Goal: Task Accomplishment & Management: Complete application form

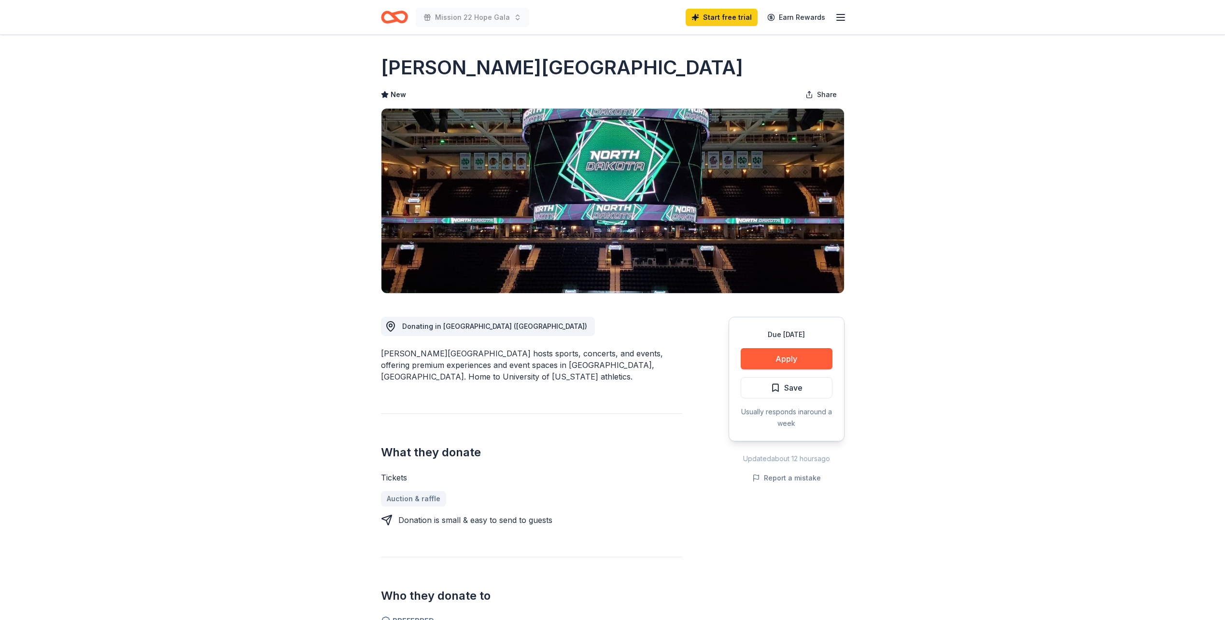
click at [218, 288] on div "Due [DATE] Share [PERSON_NAME][GEOGRAPHIC_DATA] New Share Donating in [GEOGRAPH…" at bounding box center [612, 535] width 1225 height 1000
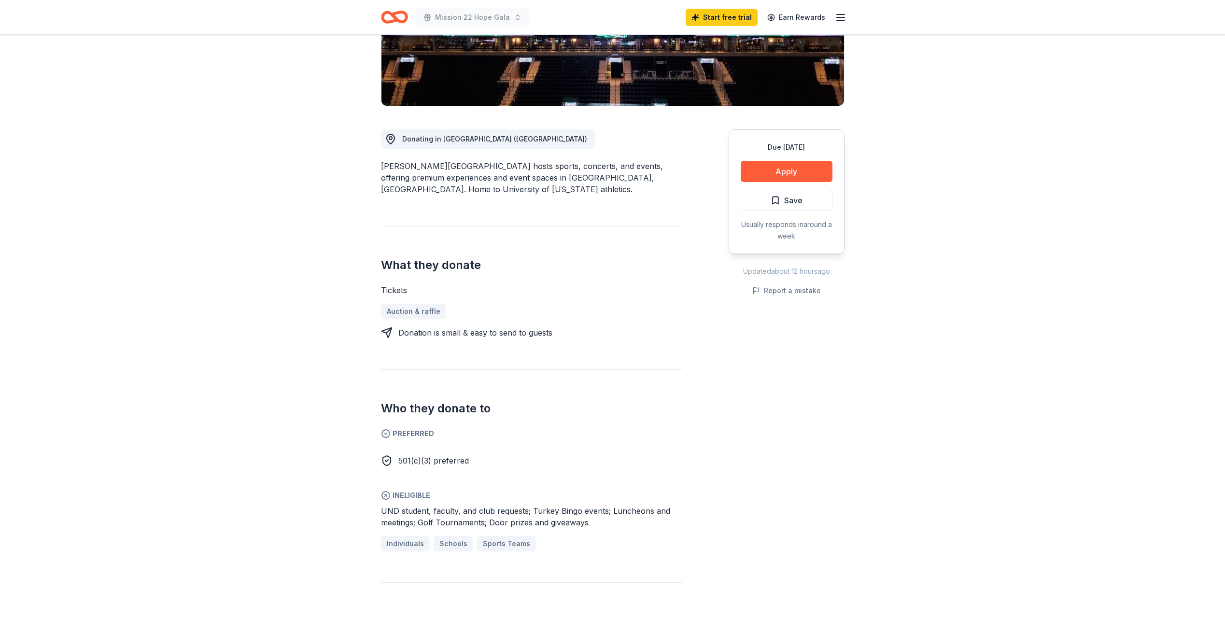
scroll to position [193, 0]
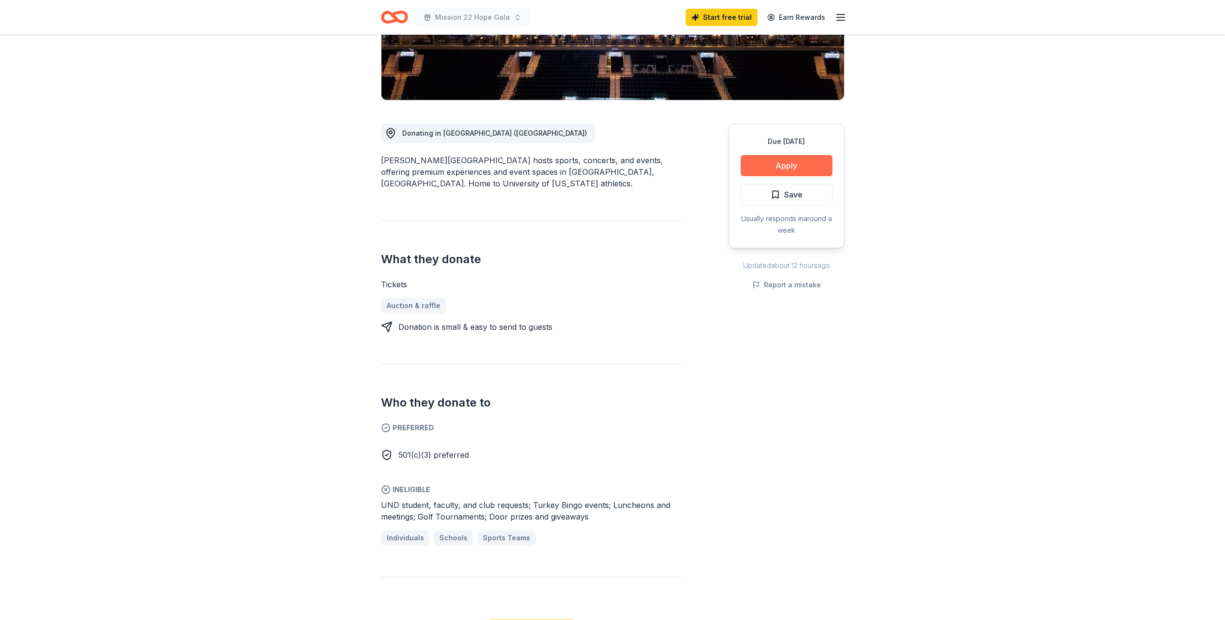
click at [778, 165] on button "Apply" at bounding box center [787, 165] width 92 height 21
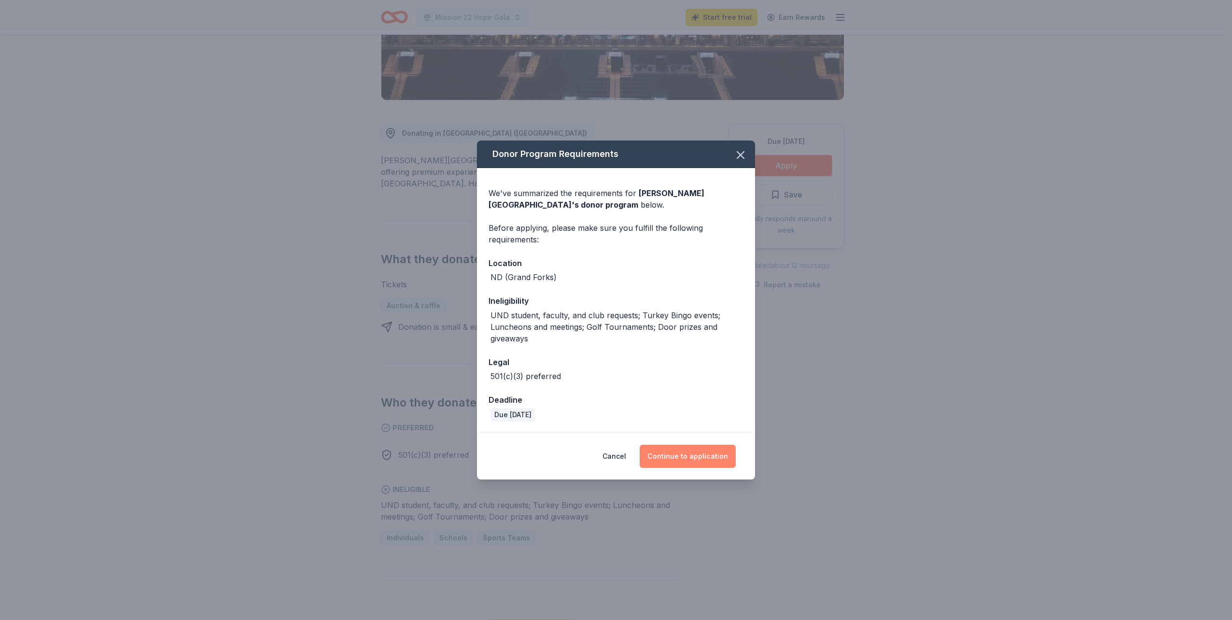
click at [697, 453] on button "Continue to application" at bounding box center [688, 456] width 96 height 23
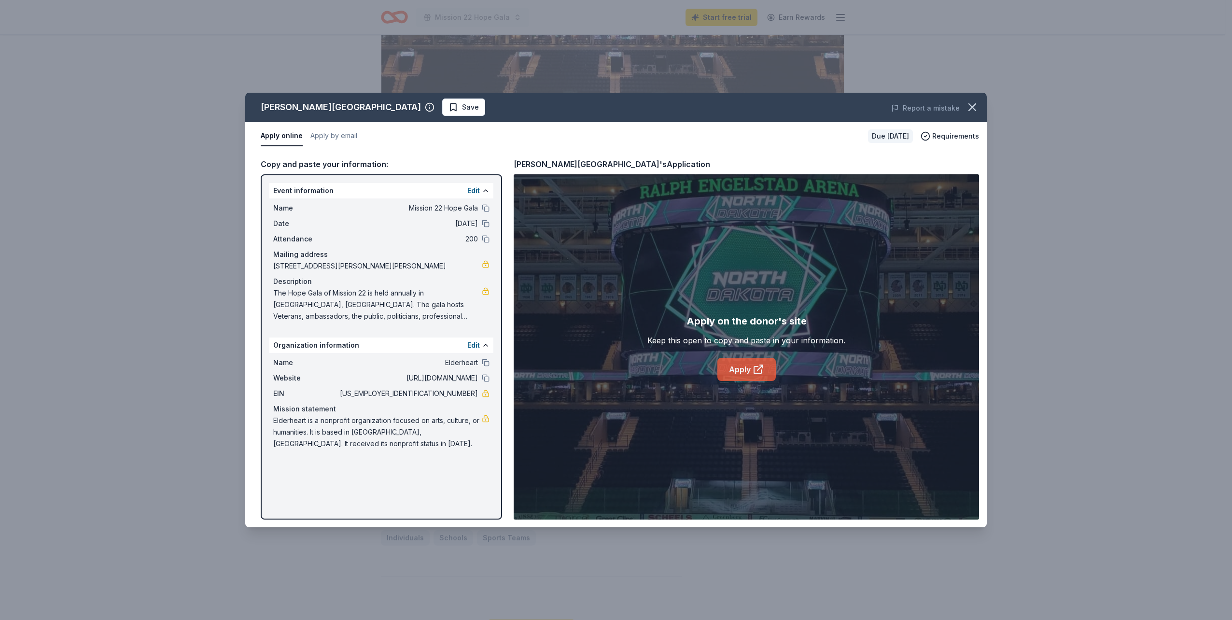
click at [742, 374] on link "Apply" at bounding box center [746, 369] width 58 height 23
click at [113, 258] on div "[PERSON_NAME] Arena Save Report a mistake Apply online Apply by email Due [DATE…" at bounding box center [616, 310] width 1232 height 620
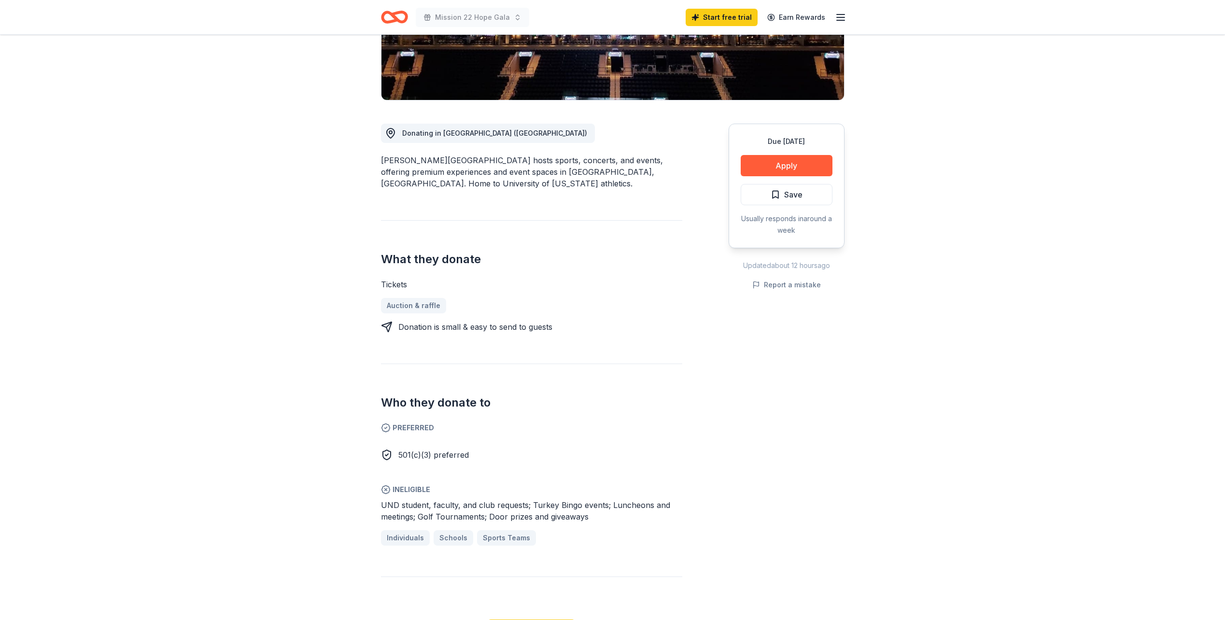
click at [960, 233] on div "Due [DATE] Share [PERSON_NAME][GEOGRAPHIC_DATA] New Share Donating in [GEOGRAPH…" at bounding box center [612, 342] width 1225 height 1000
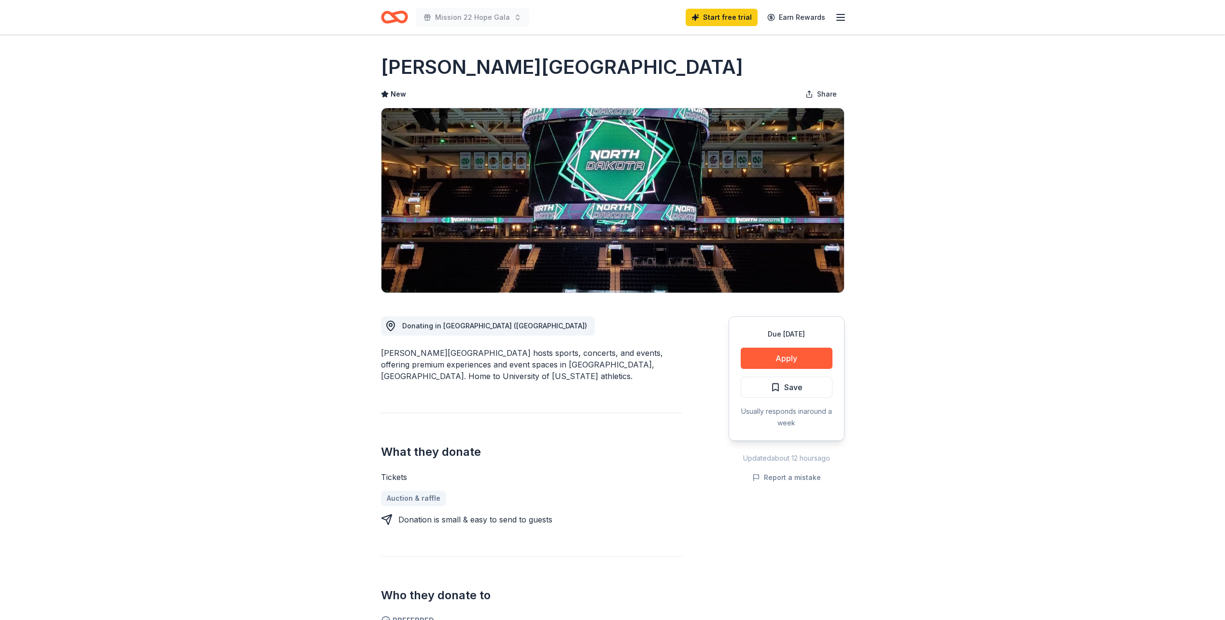
scroll to position [0, 0]
click at [400, 12] on icon "Home" at bounding box center [398, 17] width 15 height 10
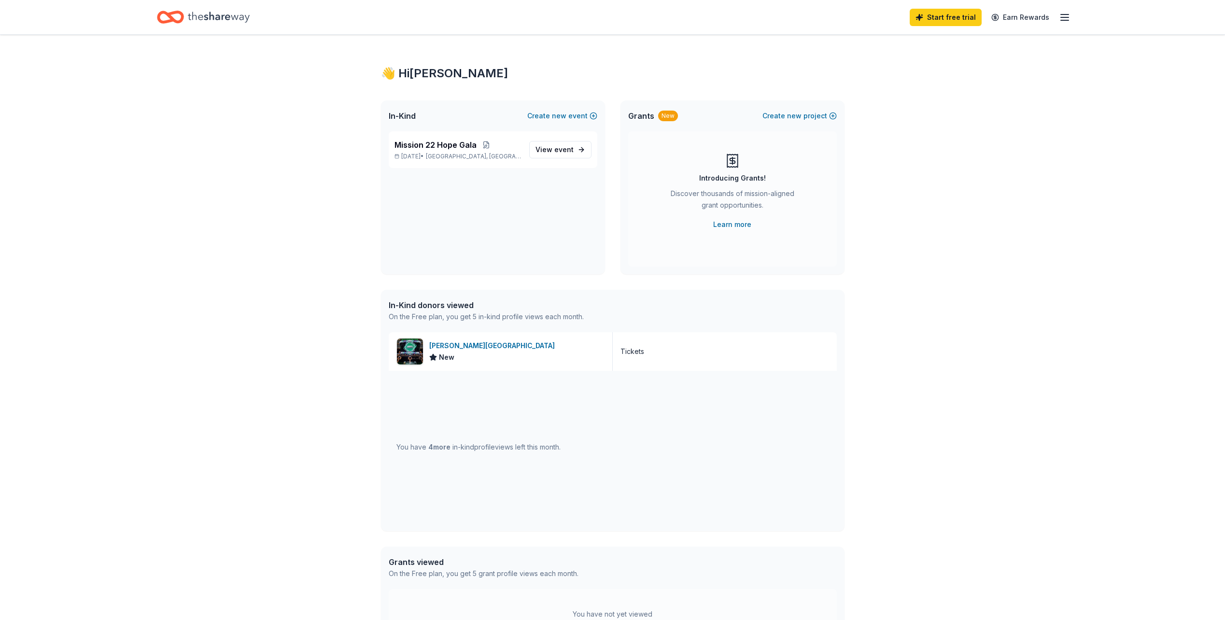
click at [302, 451] on div "👋 Hi [PERSON_NAME] In-Kind Create new event Mission 22 Hope Gala [DATE] • [GEOG…" at bounding box center [612, 372] width 1225 height 674
click at [990, 226] on div "👋 Hi [PERSON_NAME] In-Kind Create new event Mission 22 Hope Gala [DATE] • [GEOG…" at bounding box center [612, 372] width 1225 height 674
click at [1064, 14] on icon "button" at bounding box center [1065, 18] width 12 height 12
click at [952, 75] on link "Account" at bounding box center [949, 75] width 30 height 10
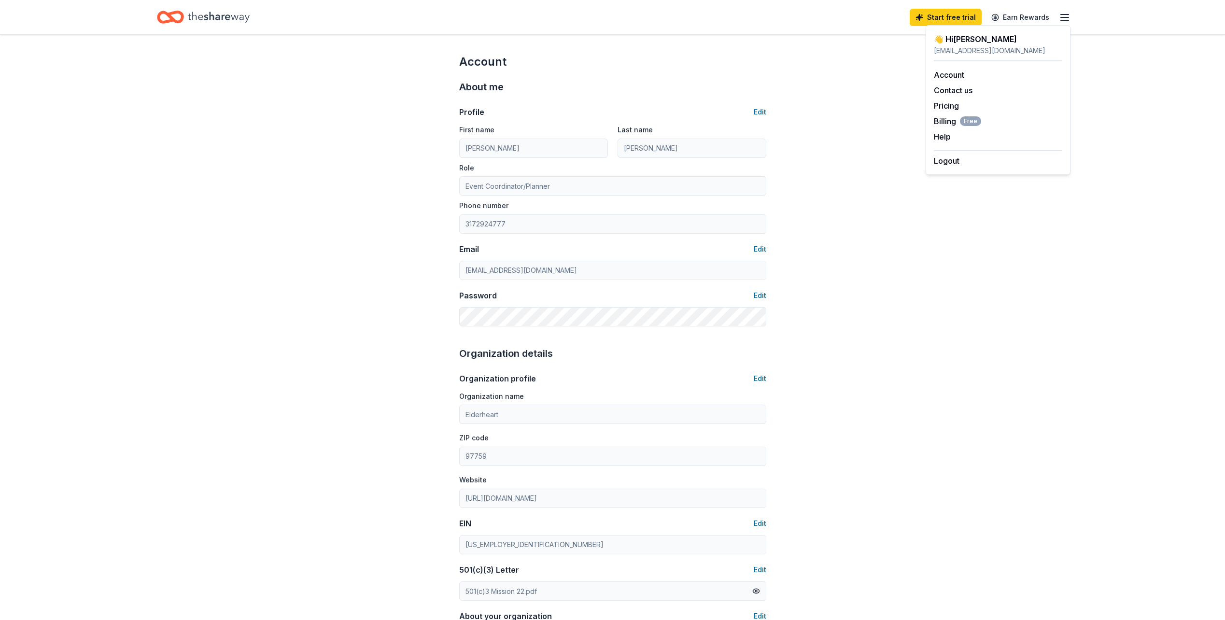
click at [234, 265] on div "Account About me Profile Edit First name [PERSON_NAME] Last name [PERSON_NAME] …" at bounding box center [612, 466] width 1225 height 863
click at [222, 21] on icon "Home" at bounding box center [219, 17] width 62 height 20
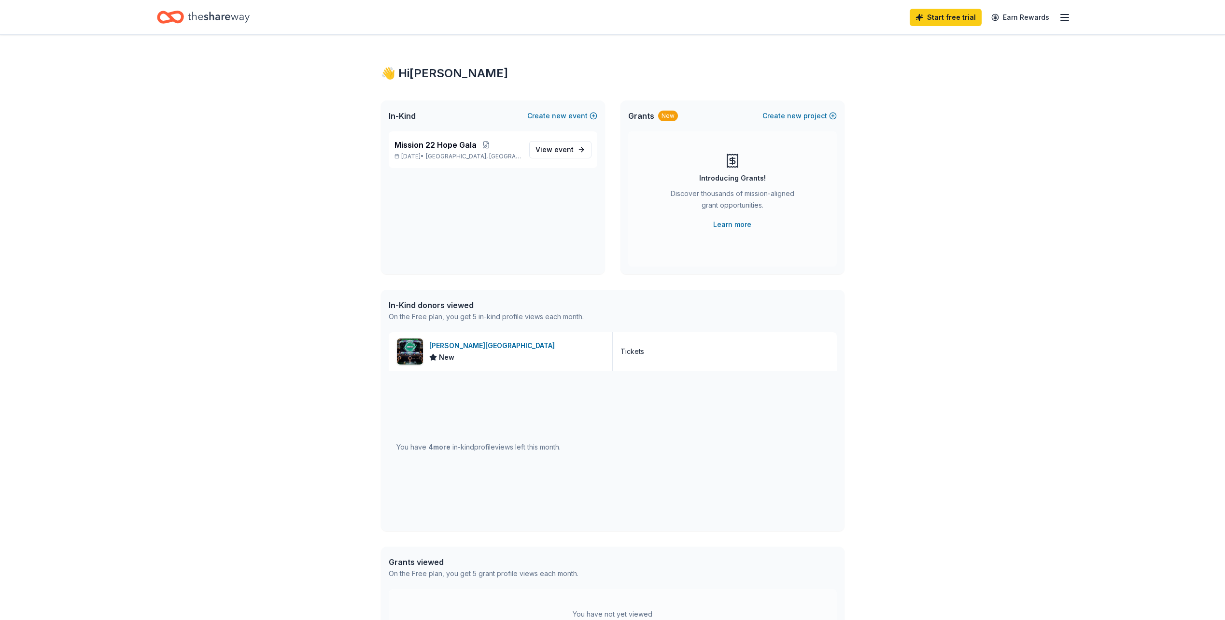
click at [251, 241] on div "👋 Hi [PERSON_NAME] In-Kind Create new event Mission 22 Hope Gala [DATE] • [GEOG…" at bounding box center [612, 372] width 1225 height 674
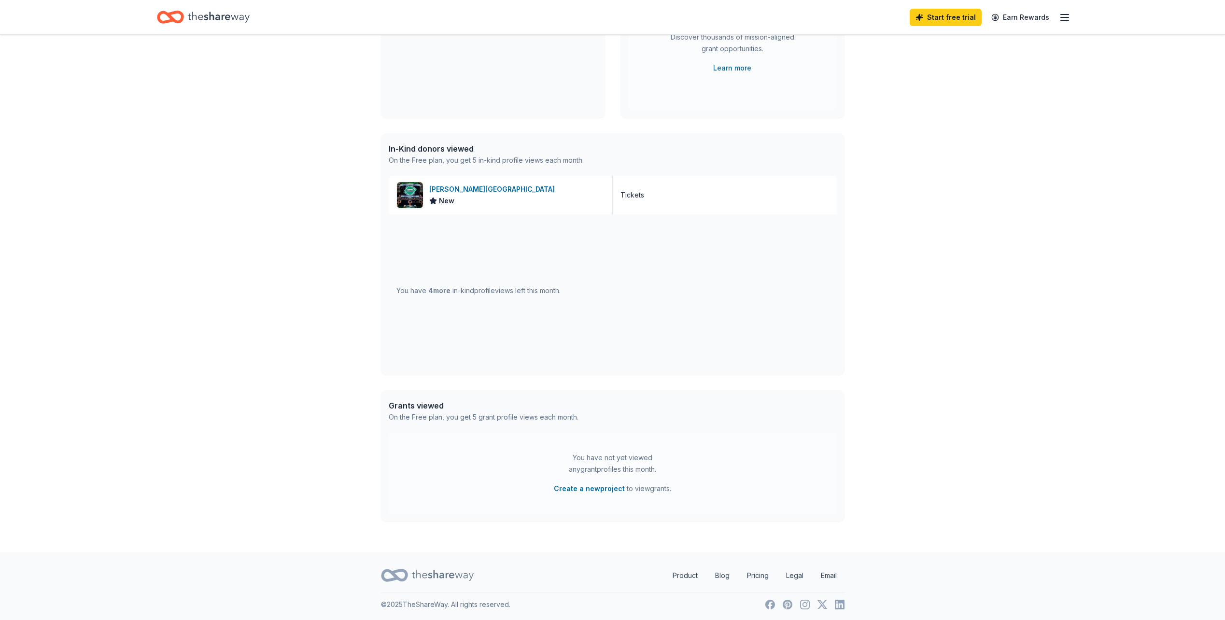
scroll to position [158, 0]
click at [444, 287] on span "4 more" at bounding box center [439, 288] width 22 height 8
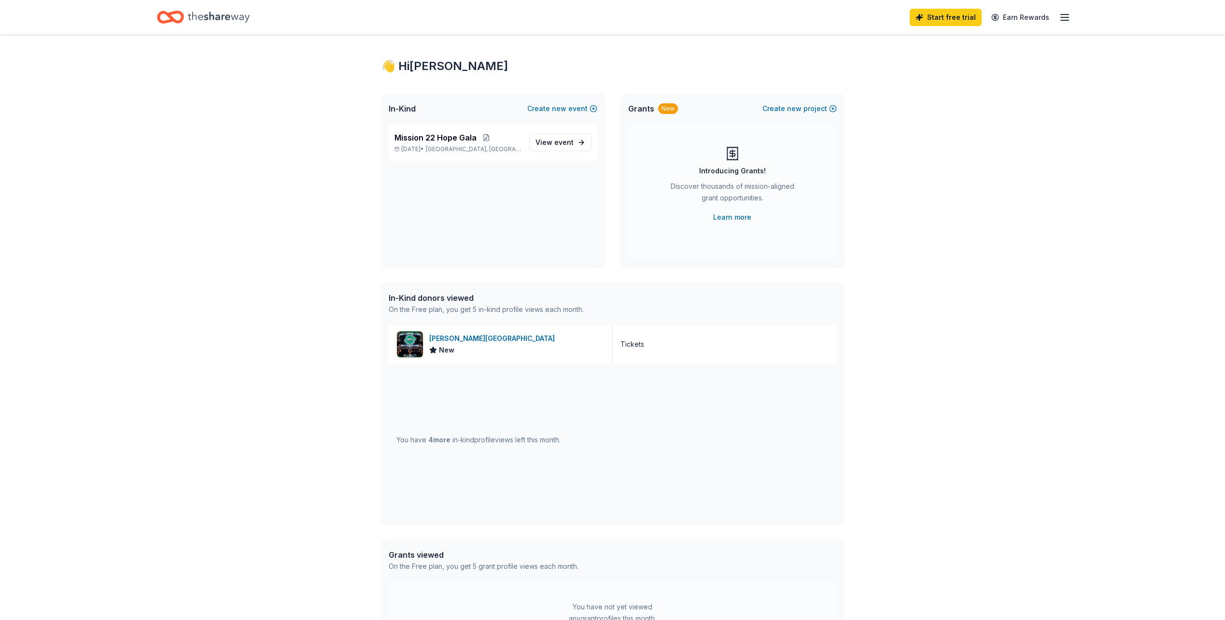
scroll to position [0, 0]
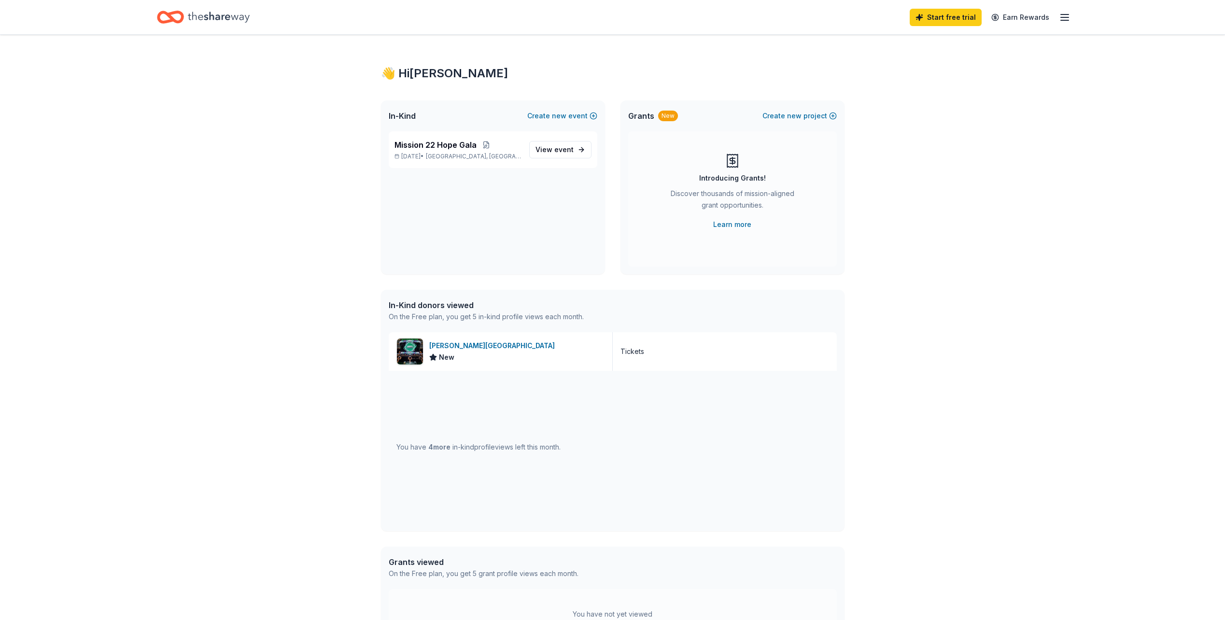
click at [1063, 23] on div "Start free trial Earn Rewards" at bounding box center [990, 17] width 161 height 23
click at [1064, 21] on icon "button" at bounding box center [1065, 18] width 12 height 12
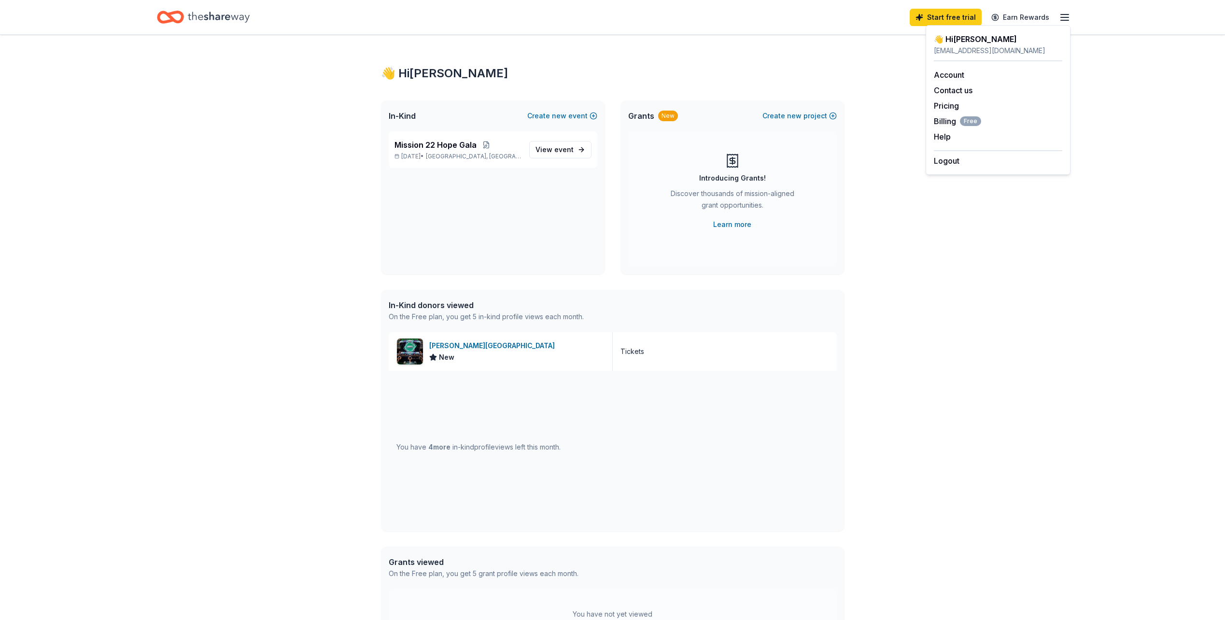
click at [936, 265] on div "👋 Hi [PERSON_NAME] In-Kind Create new event Mission 22 Hope Gala [DATE] • [GEOG…" at bounding box center [612, 372] width 1225 height 674
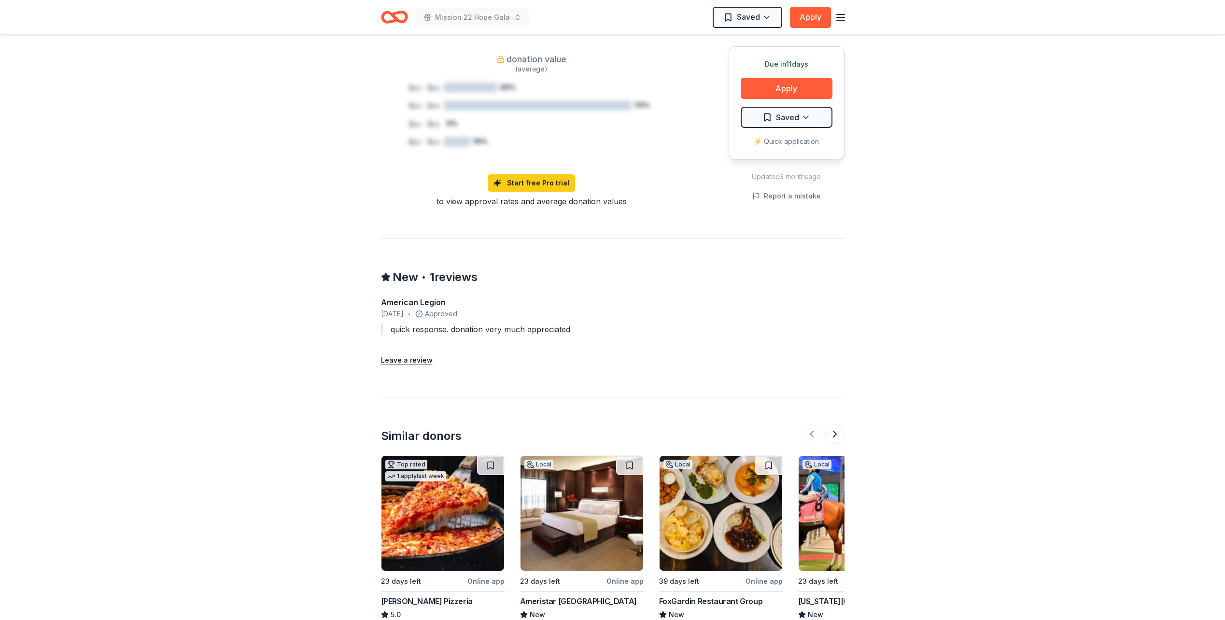
scroll to position [1001, 0]
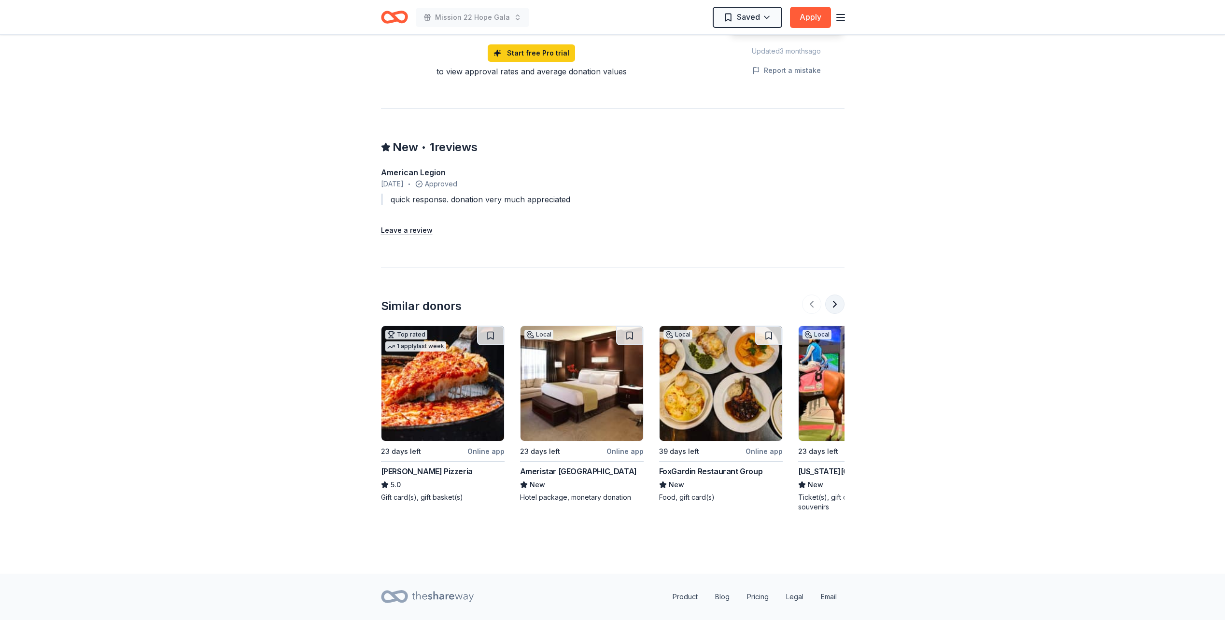
click at [837, 294] on button at bounding box center [834, 303] width 19 height 19
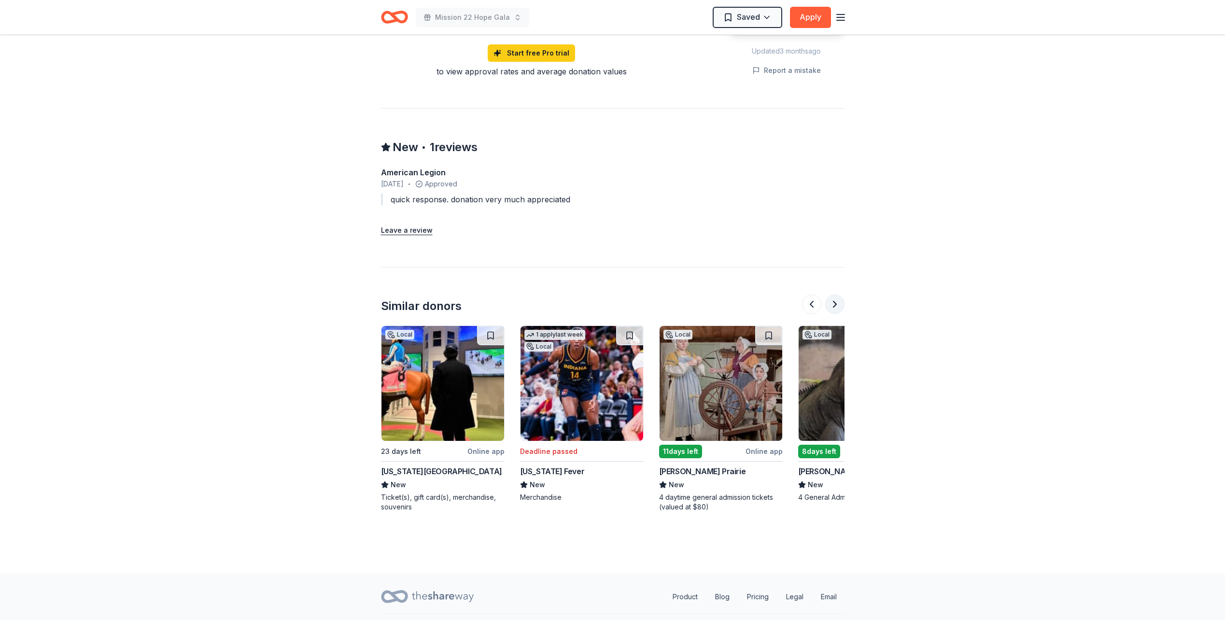
click at [837, 294] on button at bounding box center [834, 303] width 19 height 19
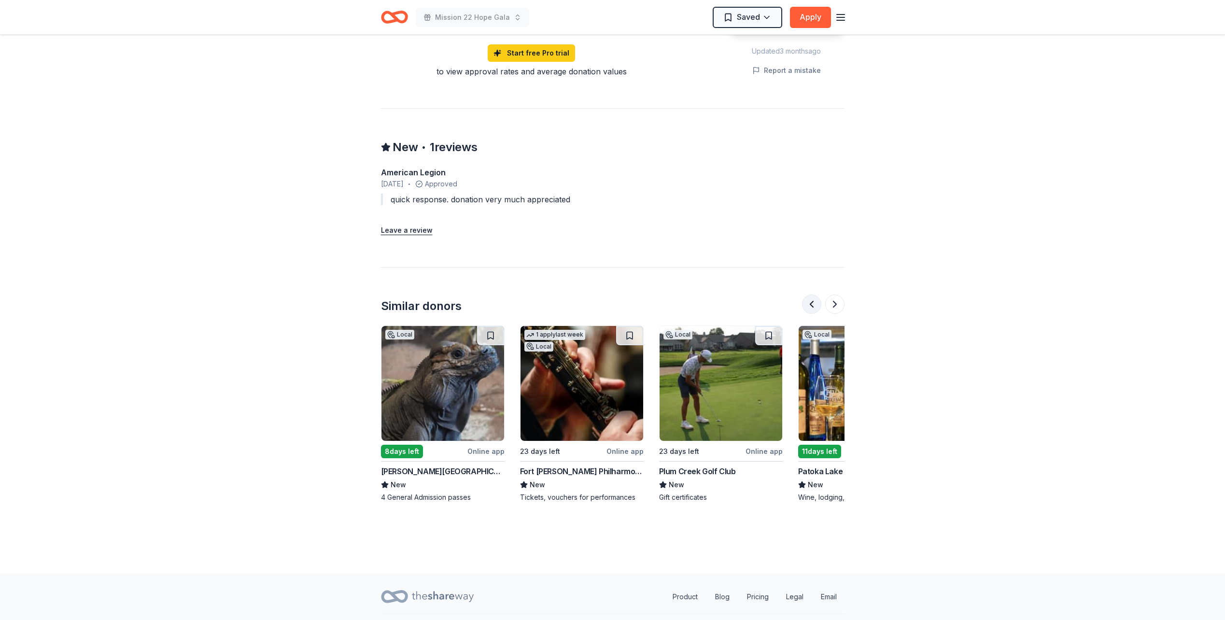
click at [812, 294] on button at bounding box center [811, 303] width 19 height 19
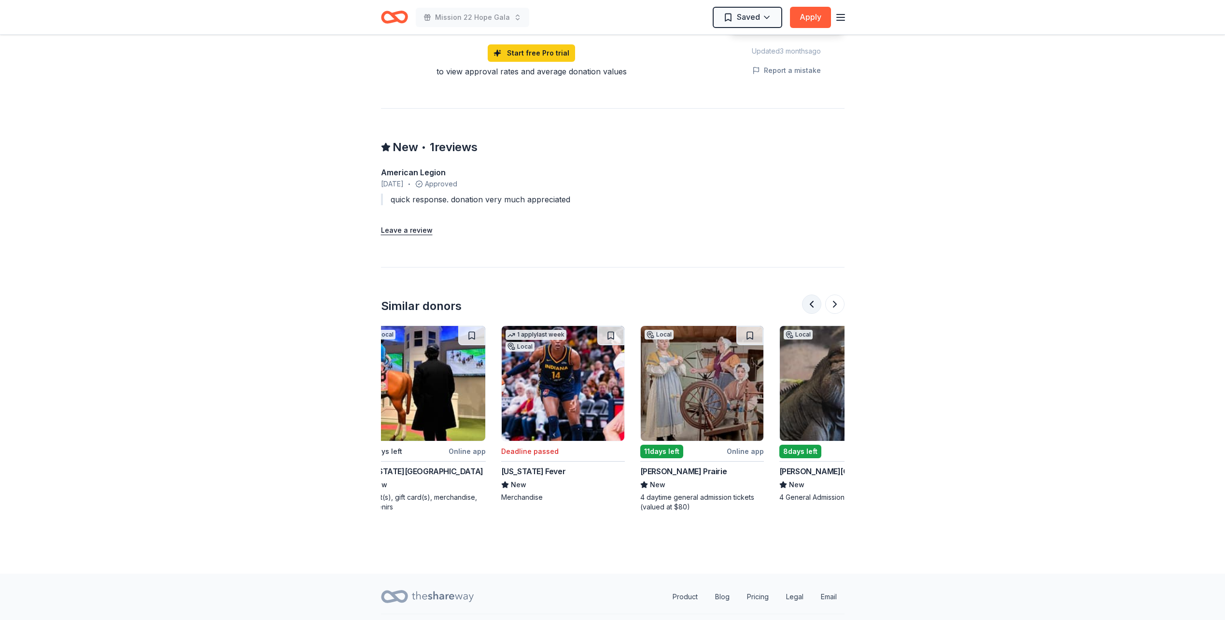
scroll to position [0, 417]
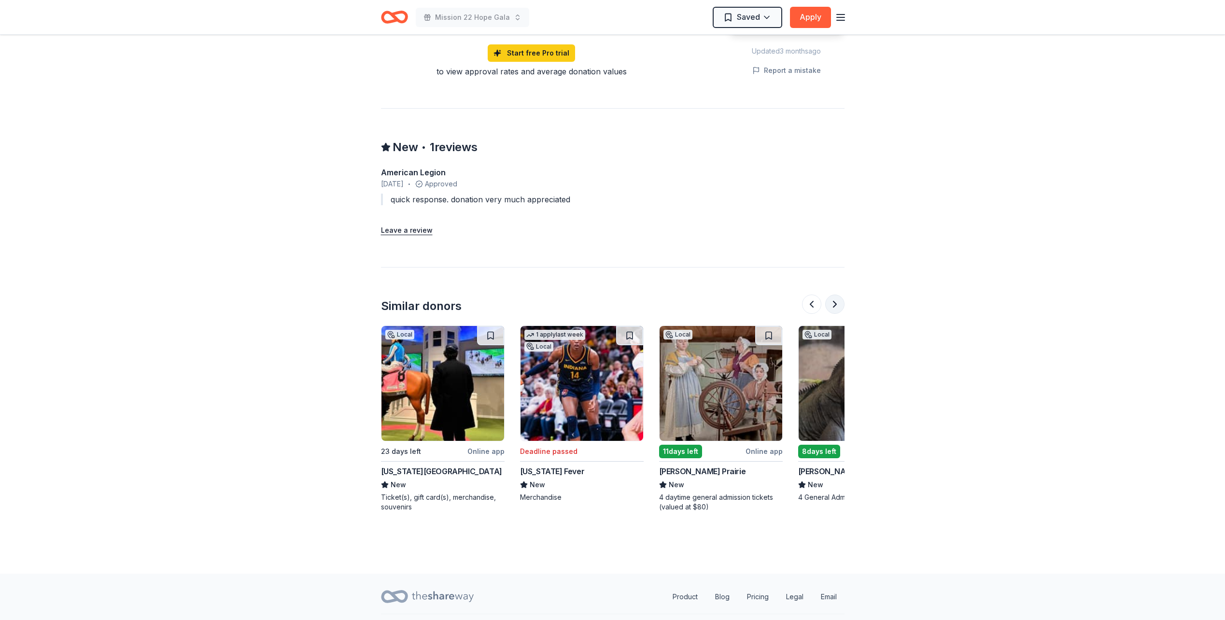
click at [835, 294] on button at bounding box center [834, 303] width 19 height 19
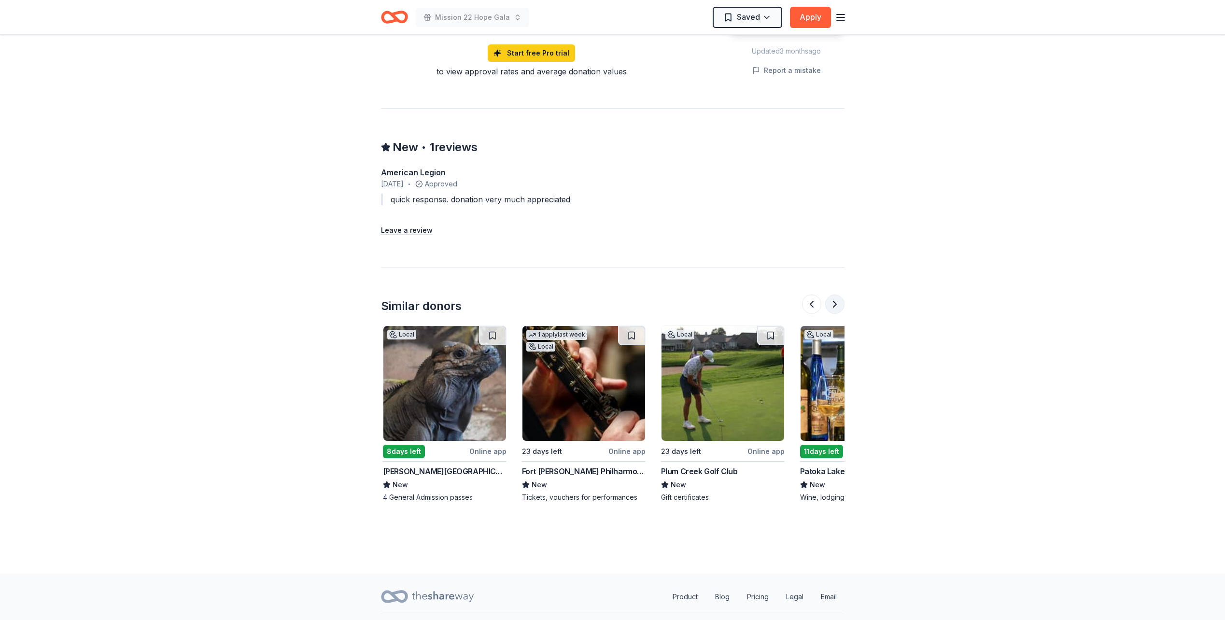
scroll to position [0, 834]
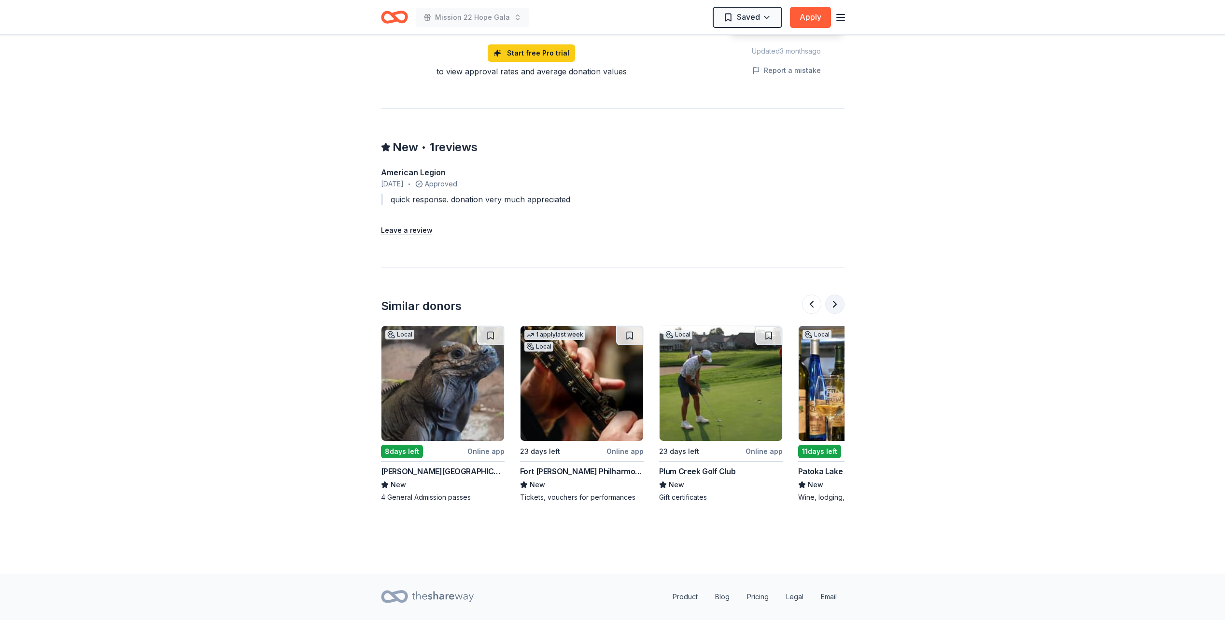
click at [835, 294] on button at bounding box center [834, 303] width 19 height 19
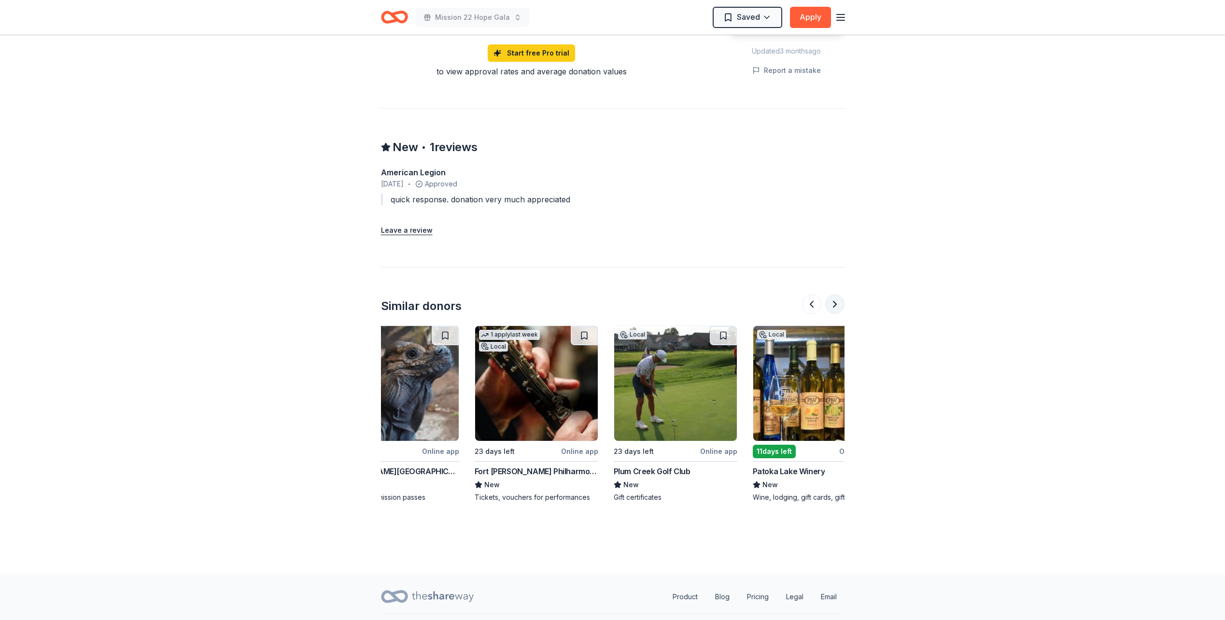
scroll to position [0, 911]
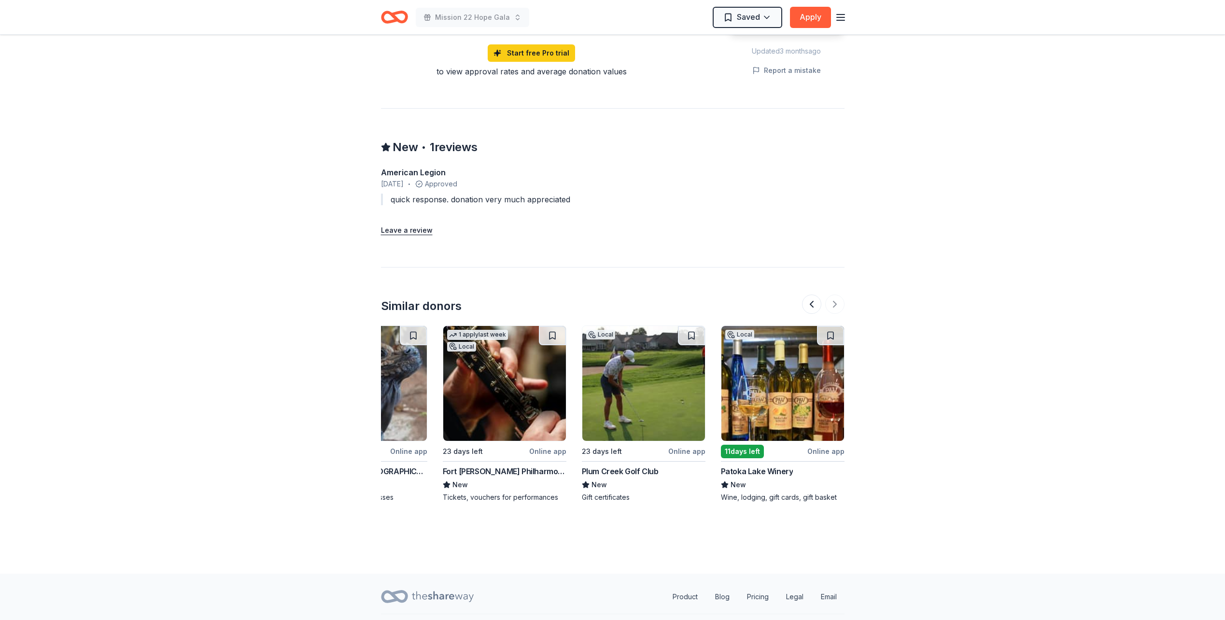
click at [401, 18] on icon "Home" at bounding box center [394, 17] width 27 height 23
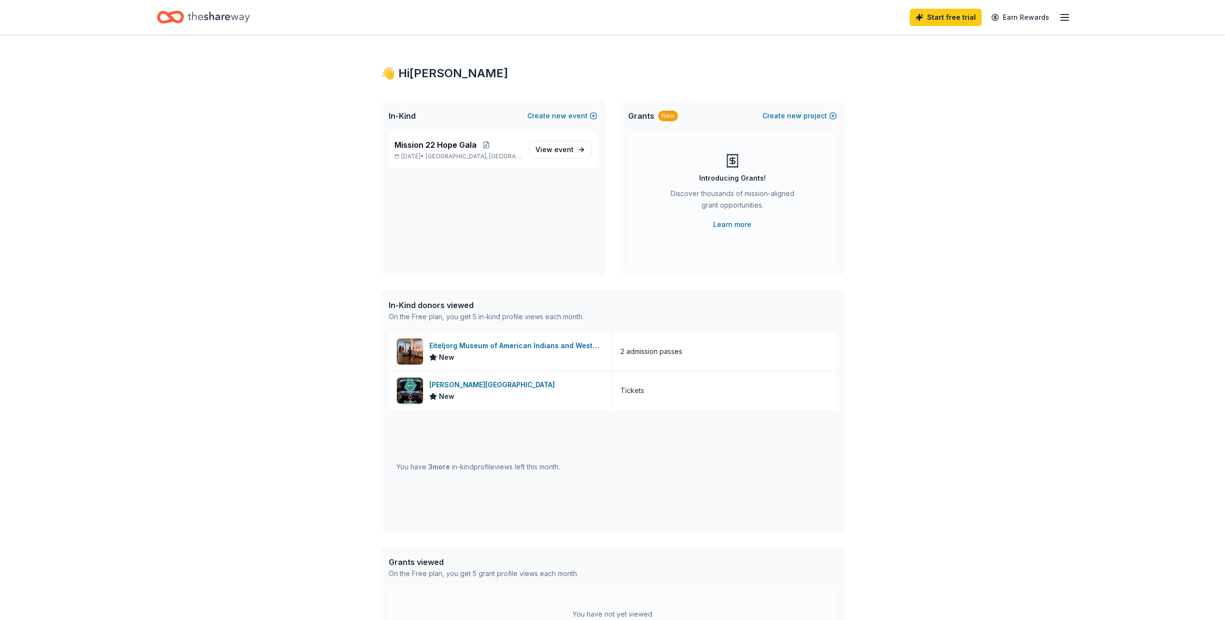
click at [974, 311] on div "👋 Hi Kyleigh In-Kind Create new event Mission 22 Hope Gala Nov 14, 2025 • India…" at bounding box center [612, 372] width 1225 height 674
click at [450, 151] on div "Mission 22 Hope Gala Nov 14, 2025 • Indianapolis, IN" at bounding box center [457, 149] width 127 height 21
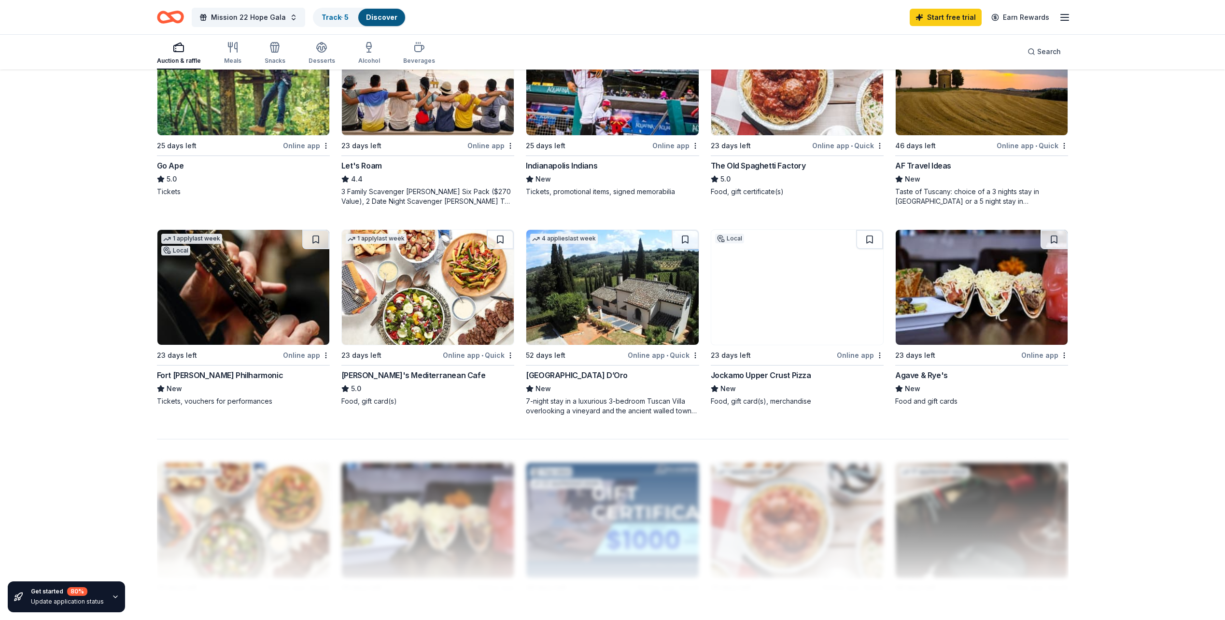
scroll to position [579, 0]
